Goal: Information Seeking & Learning: Find specific fact

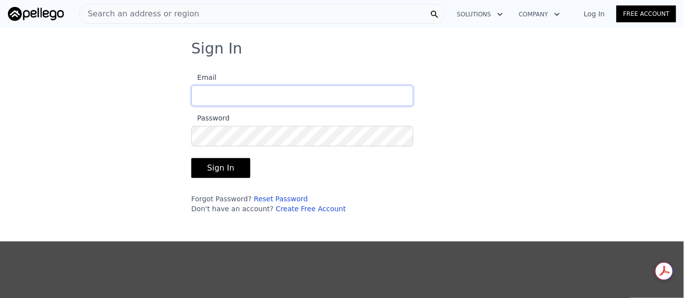
type input "[EMAIL_ADDRESS][DOMAIN_NAME]"
click at [218, 170] on button "Sign In" at bounding box center [220, 168] width 59 height 20
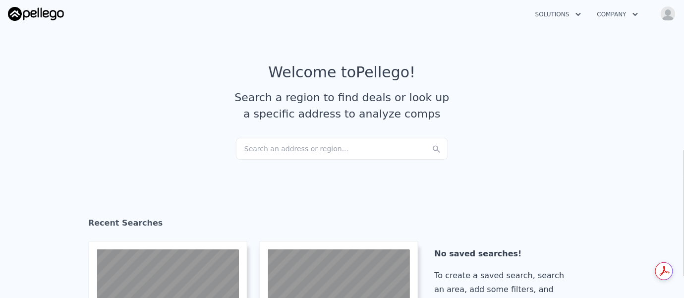
checkbox input "true"
click at [257, 146] on div "Search an address or region..." at bounding box center [342, 149] width 212 height 22
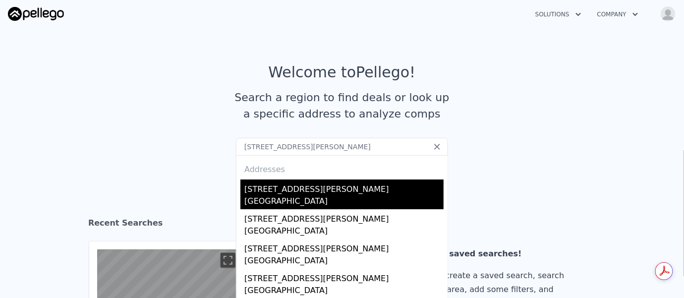
type input "[STREET_ADDRESS][PERSON_NAME]"
click at [268, 193] on div "[STREET_ADDRESS][PERSON_NAME]" at bounding box center [343, 187] width 199 height 16
